Goal: Task Accomplishment & Management: Manage account settings

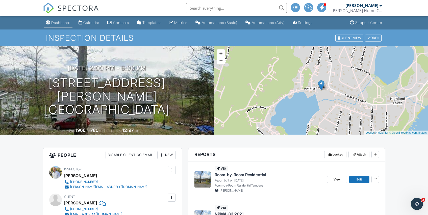
click at [56, 22] on div "Dashboard" at bounding box center [60, 22] width 19 height 4
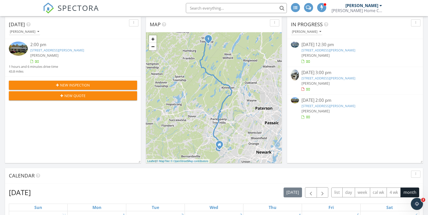
scroll to position [55, 0]
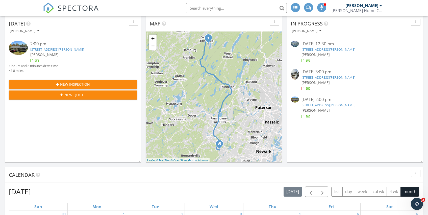
click at [314, 49] on link "[STREET_ADDRESS][PERSON_NAME]" at bounding box center [328, 49] width 54 height 5
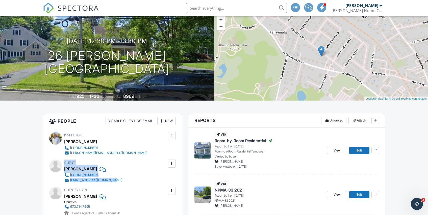
drag, startPoint x: 127, startPoint y: 181, endPoint x: 64, endPoint y: 163, distance: 65.4
click at [64, 163] on div "Client Mary Steuart Dyer 646-284-2886 marysteuartdyer@gmail.com" at bounding box center [105, 171] width 82 height 23
copy div "Client Mary Steuart Dyer 646-284-2886 marysteuartdyer@gmail.com"
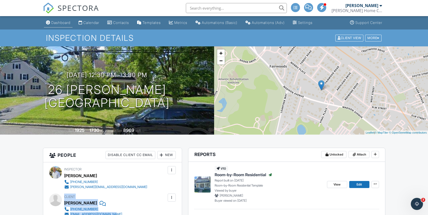
click at [64, 21] on div "Dashboard" at bounding box center [60, 22] width 19 height 4
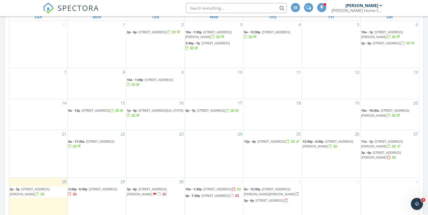
scroll to position [247, 0]
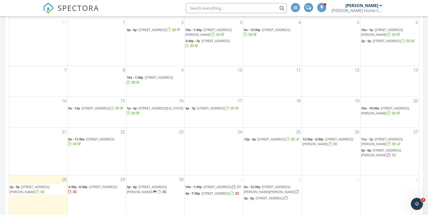
click at [390, 148] on span "137 Rollinson St, West Orange 07052" at bounding box center [381, 152] width 40 height 9
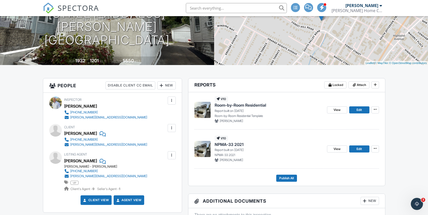
scroll to position [71, 0]
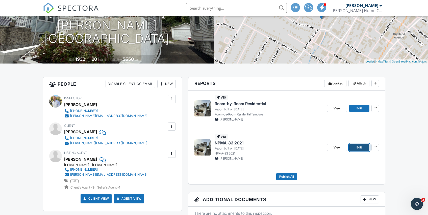
click at [357, 148] on span "Edit" at bounding box center [358, 147] width 5 height 5
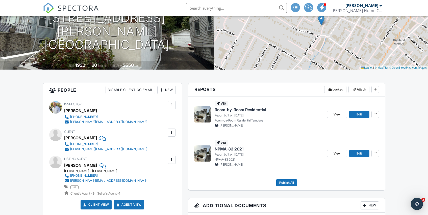
scroll to position [66, 0]
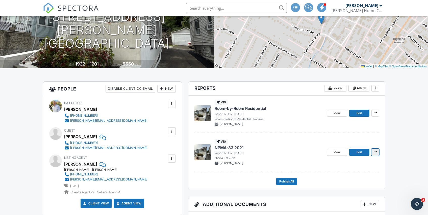
click at [374, 152] on icon at bounding box center [375, 152] width 3 height 4
click at [302, 123] on div "[PERSON_NAME]" at bounding box center [269, 124] width 108 height 5
click at [362, 114] on link "Edit" at bounding box center [359, 113] width 20 height 7
